Goal: Transaction & Acquisition: Purchase product/service

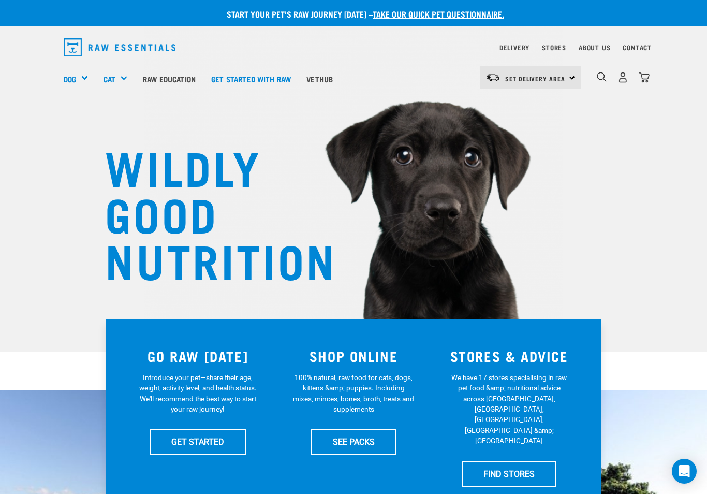
click at [606, 75] on img "dropdown navigation" at bounding box center [602, 77] width 10 height 10
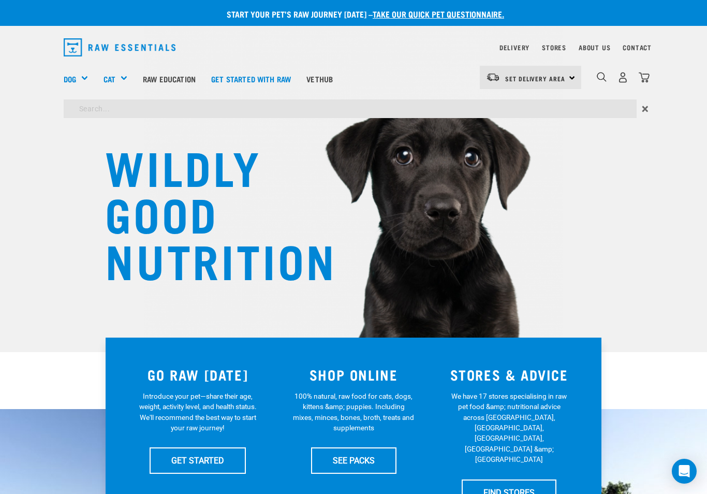
click at [625, 74] on img "dropdown navigation" at bounding box center [623, 77] width 11 height 11
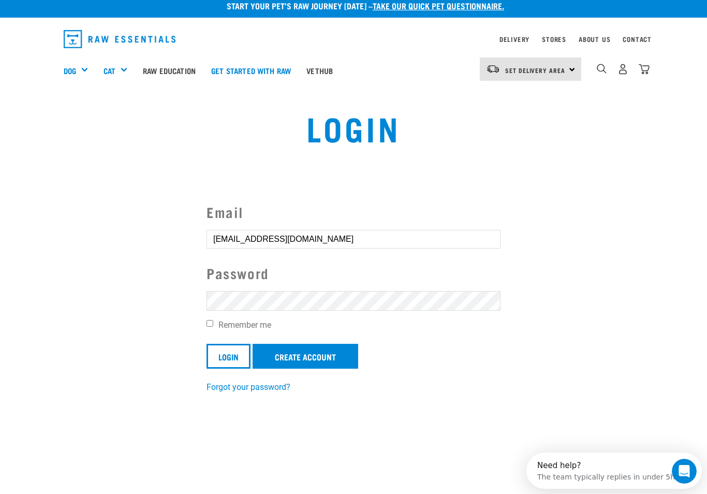
click at [234, 351] on input "Login" at bounding box center [229, 356] width 44 height 25
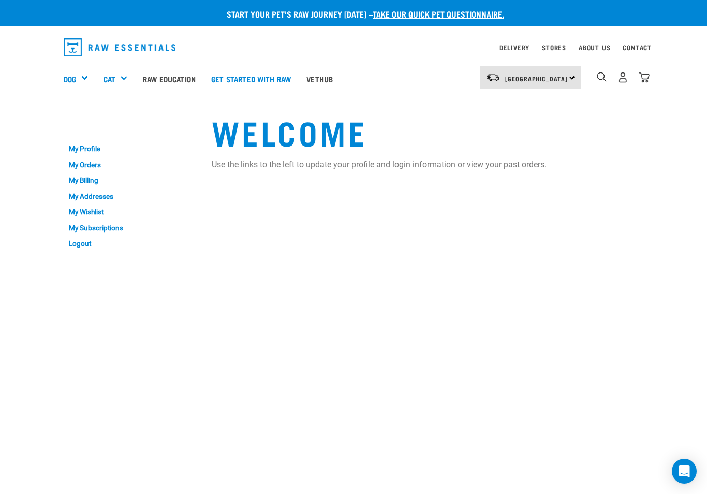
click at [0, 0] on div "Mixes & Minces" at bounding box center [0, 0] width 0 height 0
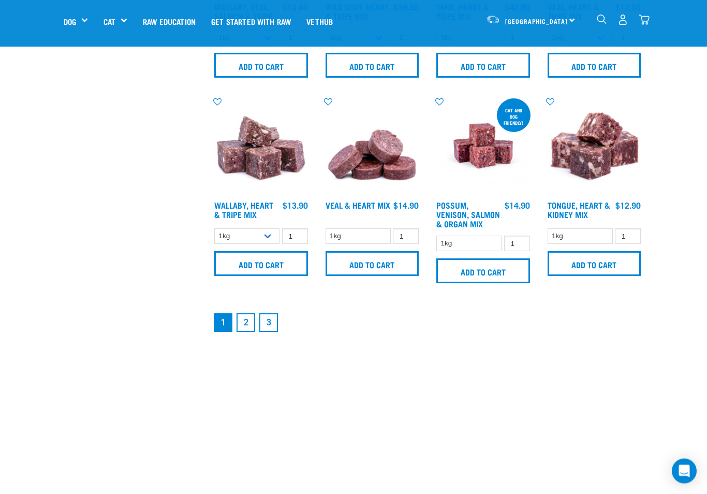
scroll to position [1396, 0]
click at [476, 252] on select "1kg" at bounding box center [469, 244] width 65 height 16
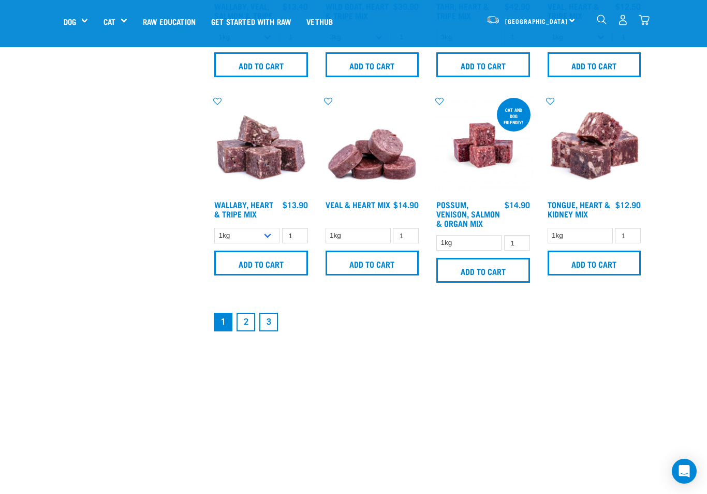
click at [484, 283] on input "Add to cart" at bounding box center [484, 270] width 94 height 25
click at [491, 283] on input "Add to cart" at bounding box center [484, 270] width 94 height 25
click at [645, 15] on img "dropdown navigation" at bounding box center [644, 19] width 11 height 11
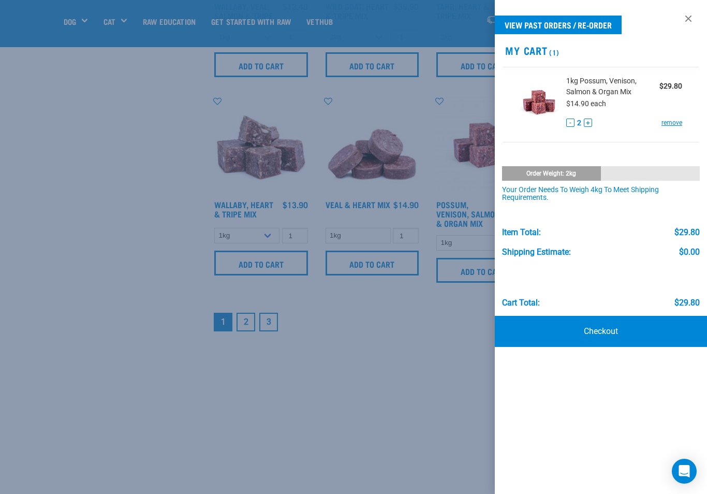
click at [582, 119] on div "- 2 +" at bounding box center [579, 123] width 26 height 11
click at [585, 119] on button "+" at bounding box center [588, 123] width 8 height 8
click at [121, 297] on div at bounding box center [353, 247] width 707 height 494
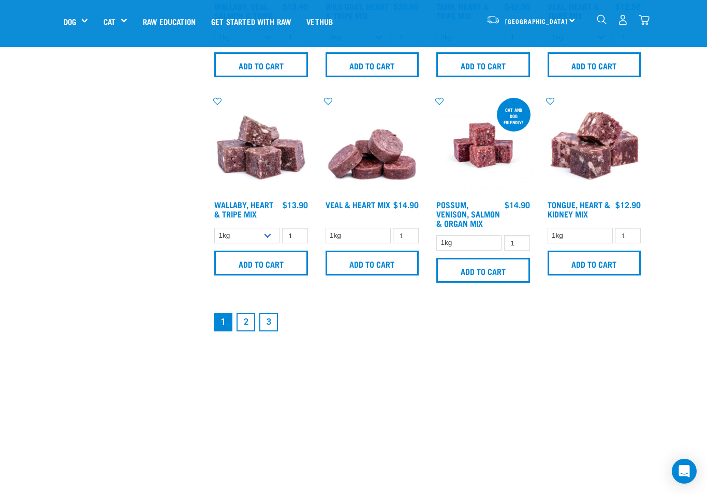
click at [269, 244] on select "1kg 3kg" at bounding box center [246, 236] width 65 height 16
select select "776"
click at [247, 275] on input "Add to cart" at bounding box center [261, 263] width 94 height 25
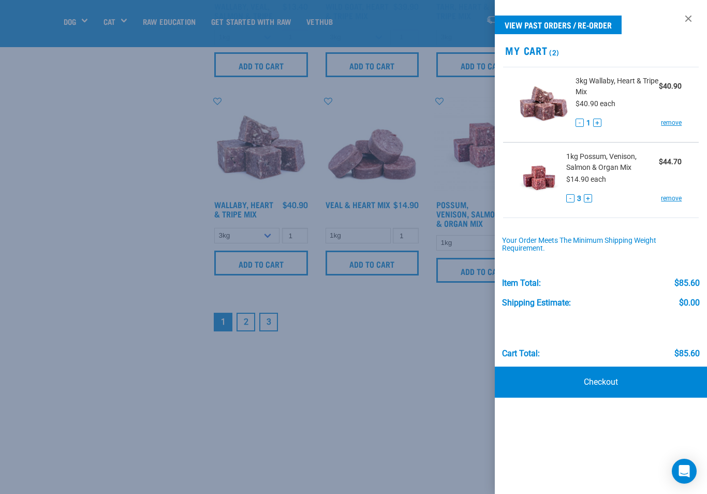
click at [598, 378] on link "Checkout" at bounding box center [601, 382] width 212 height 31
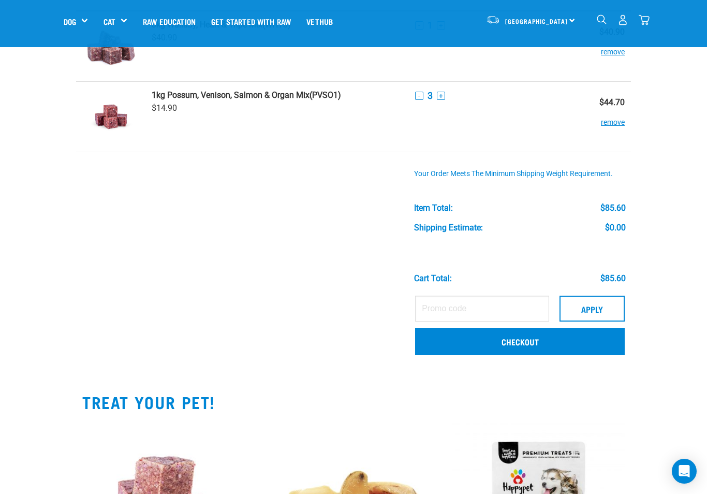
scroll to position [76, 0]
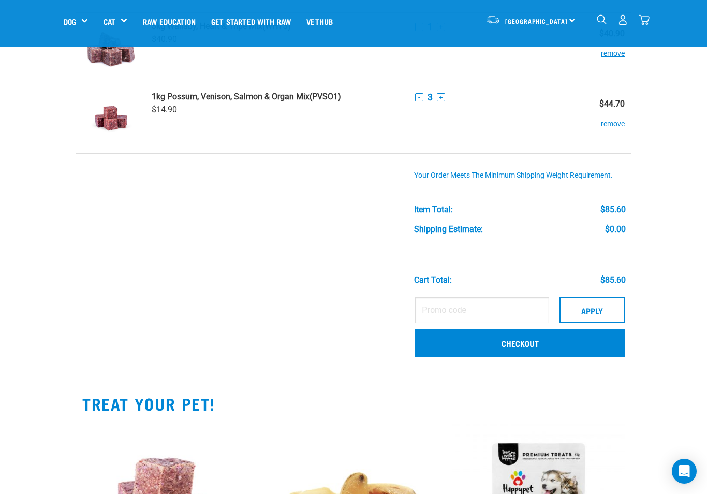
click at [497, 342] on link "Checkout" at bounding box center [520, 342] width 210 height 27
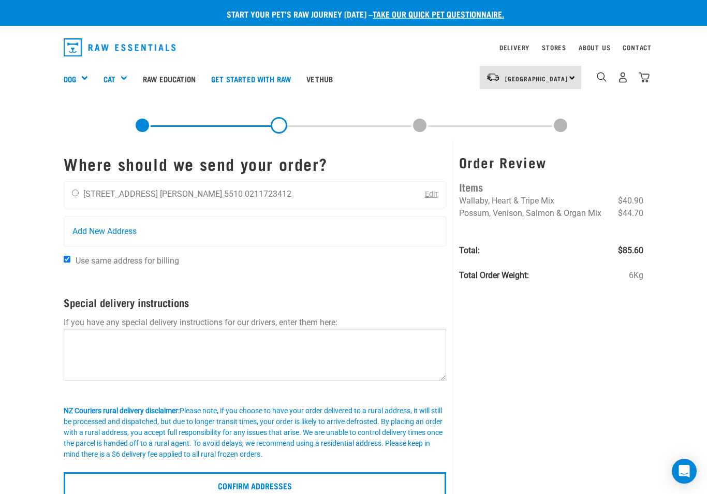
click at [75, 196] on input "radio" at bounding box center [75, 193] width 7 height 7
radio input "true"
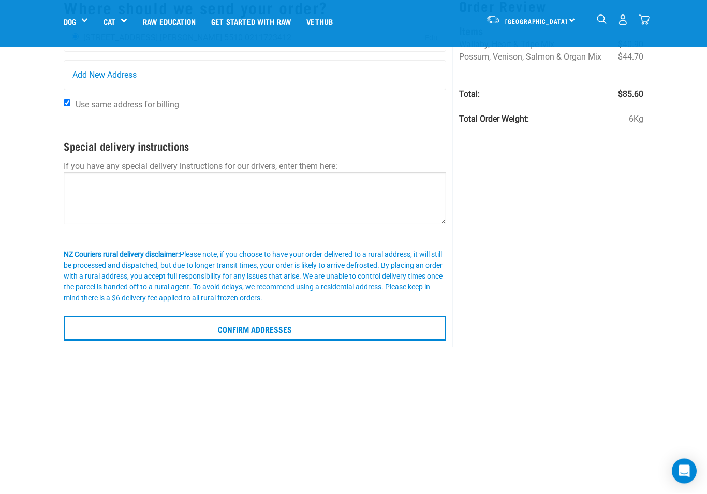
scroll to position [83, 0]
click at [272, 331] on input "Confirm addresses" at bounding box center [255, 328] width 383 height 25
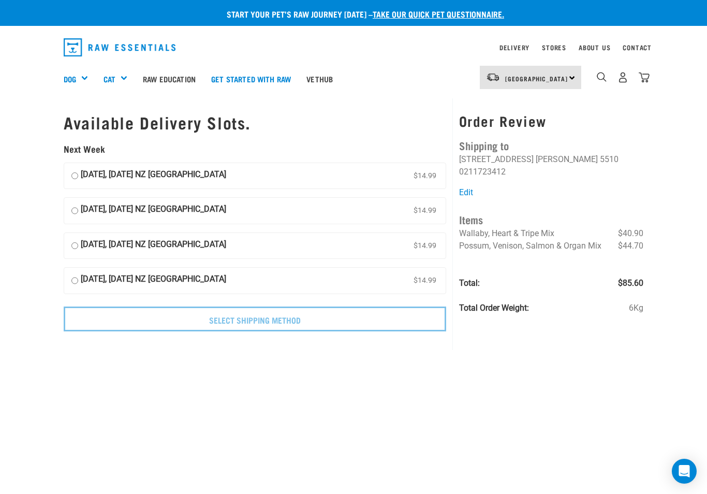
click at [78, 167] on label "[DATE], [DATE] NZ [GEOGRAPHIC_DATA] $14.99" at bounding box center [255, 176] width 382 height 26
click at [78, 168] on input "[DATE], [DATE] NZ [GEOGRAPHIC_DATA] $14.99" at bounding box center [74, 176] width 7 height 16
radio input "true"
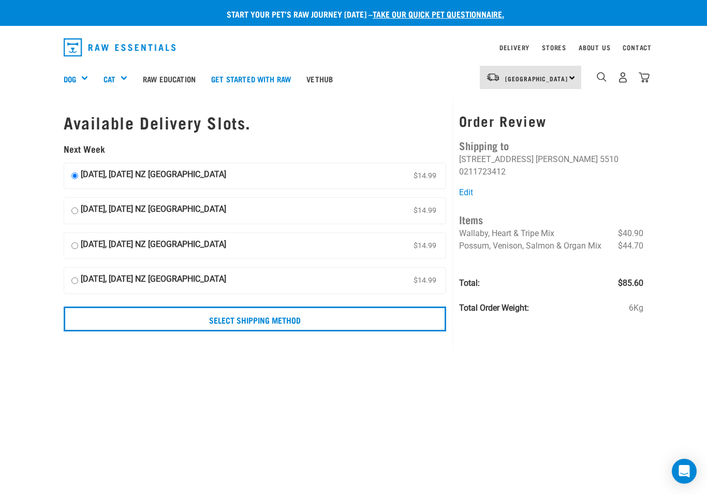
click at [276, 317] on input "Select Shipping Method" at bounding box center [255, 319] width 383 height 25
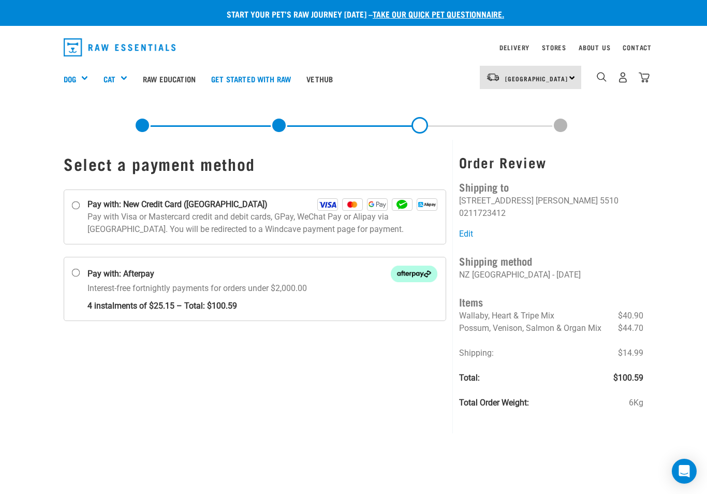
click at [80, 208] on input "Pay with: New Credit Card ([GEOGRAPHIC_DATA])" at bounding box center [76, 205] width 8 height 8
radio input "true"
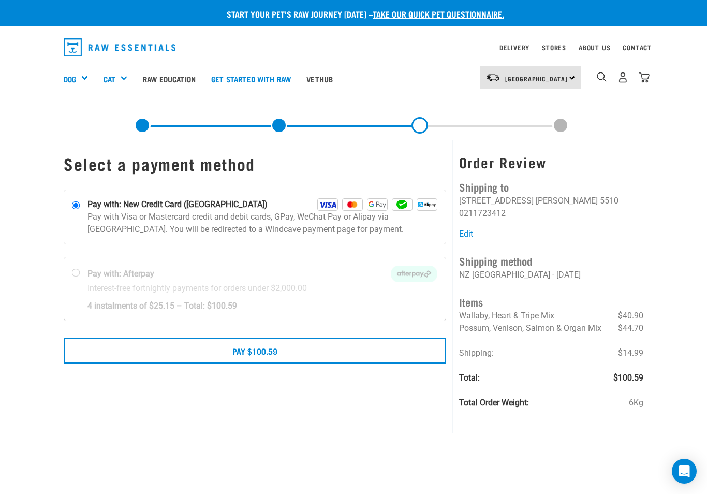
click at [280, 350] on button "Pay $100.59" at bounding box center [255, 351] width 383 height 26
